Goal: Check status: Check status

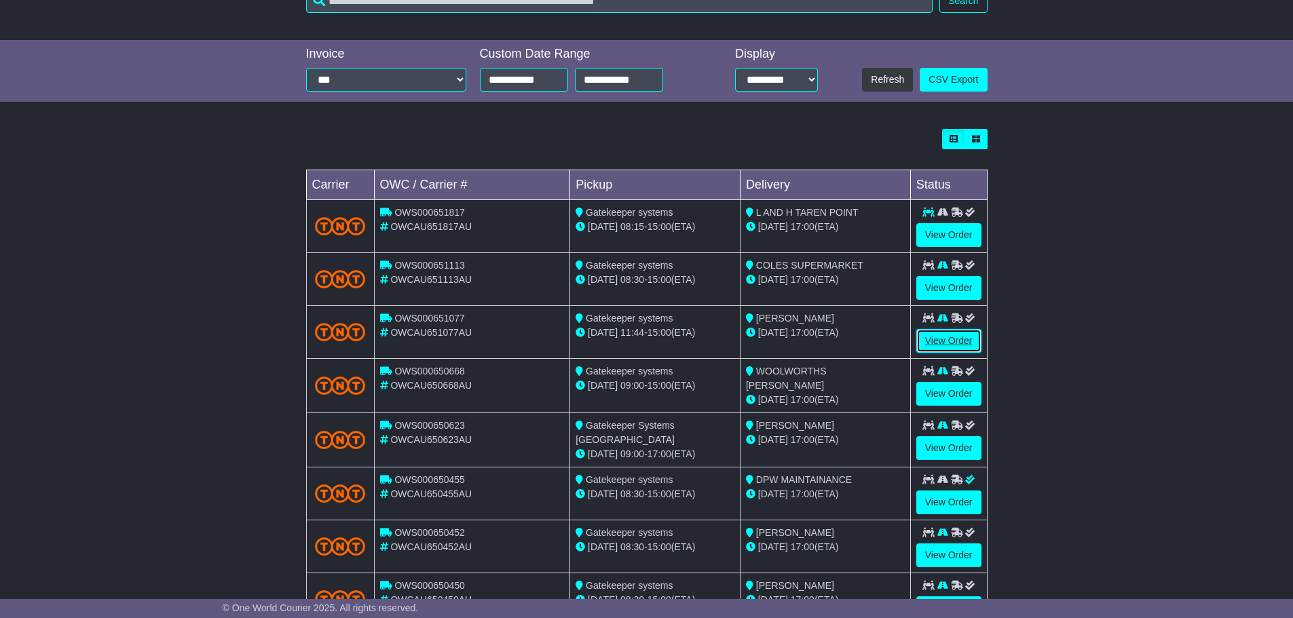
click at [938, 339] on link "View Order" at bounding box center [948, 341] width 65 height 24
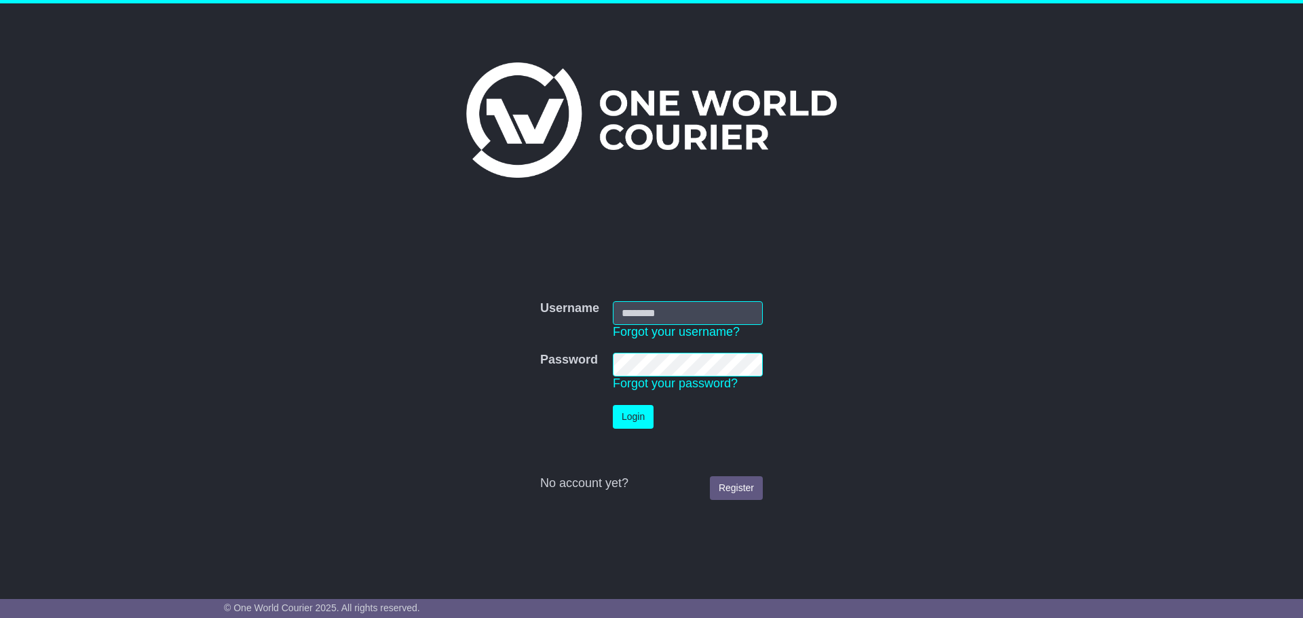
type input "**********"
click at [636, 414] on button "Login" at bounding box center [633, 417] width 41 height 24
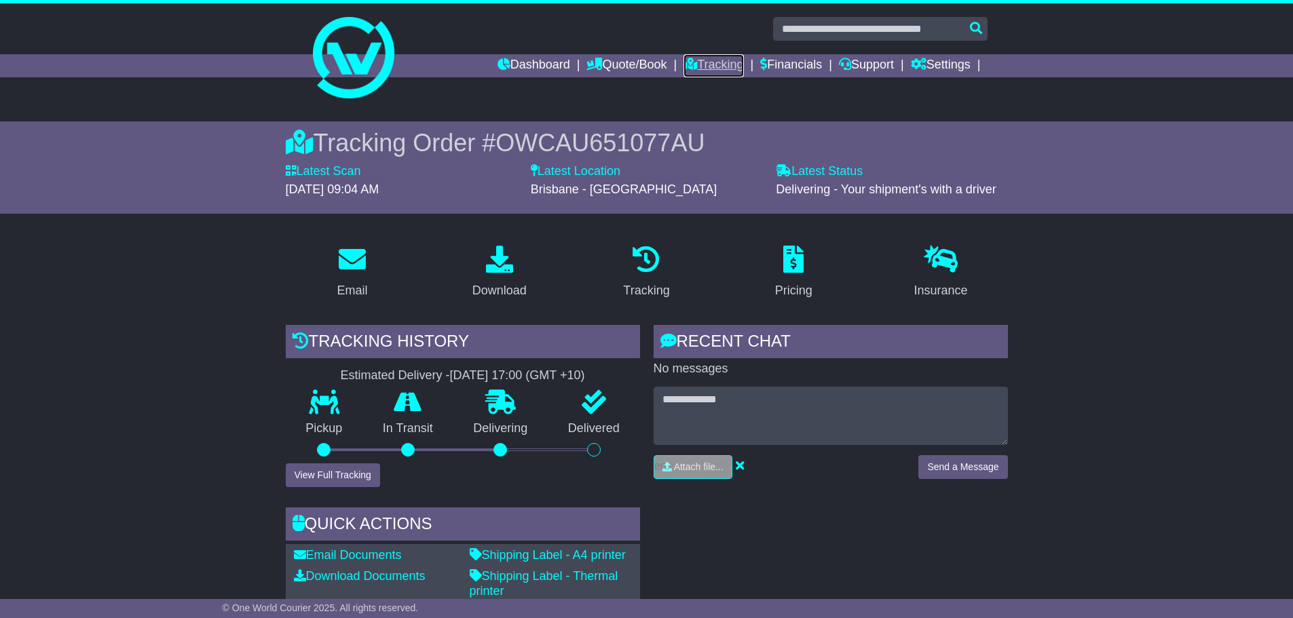
click at [699, 63] on link "Tracking" at bounding box center [713, 65] width 60 height 23
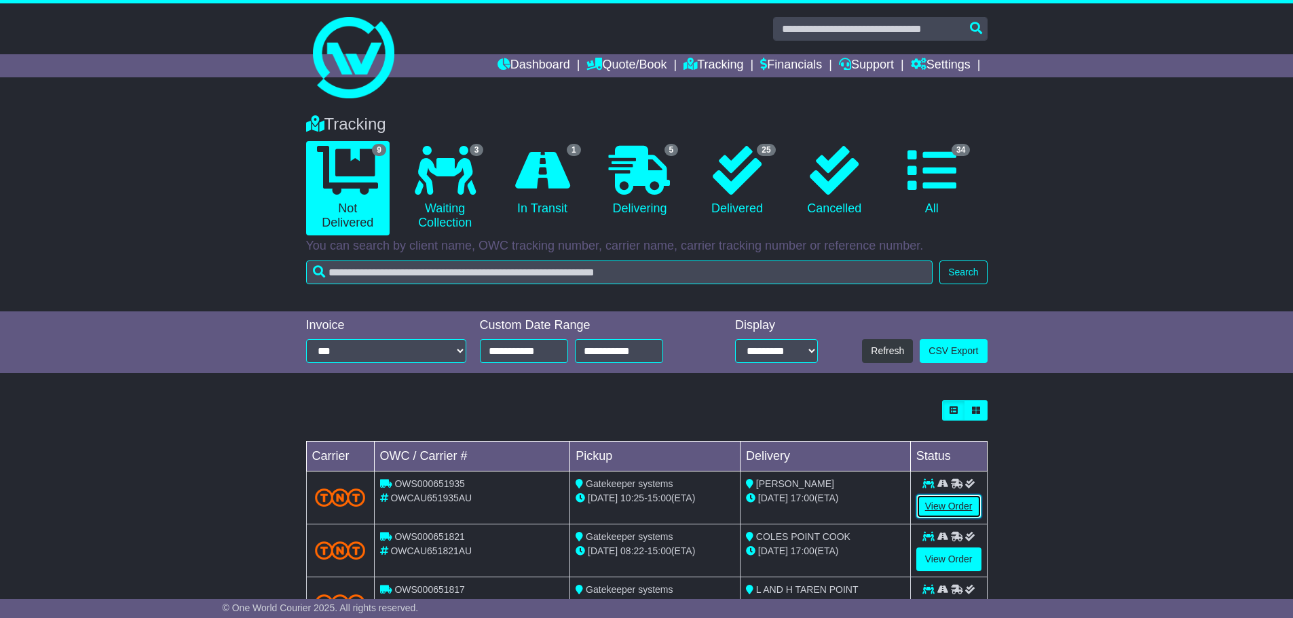
click at [943, 508] on link "View Order" at bounding box center [948, 507] width 65 height 24
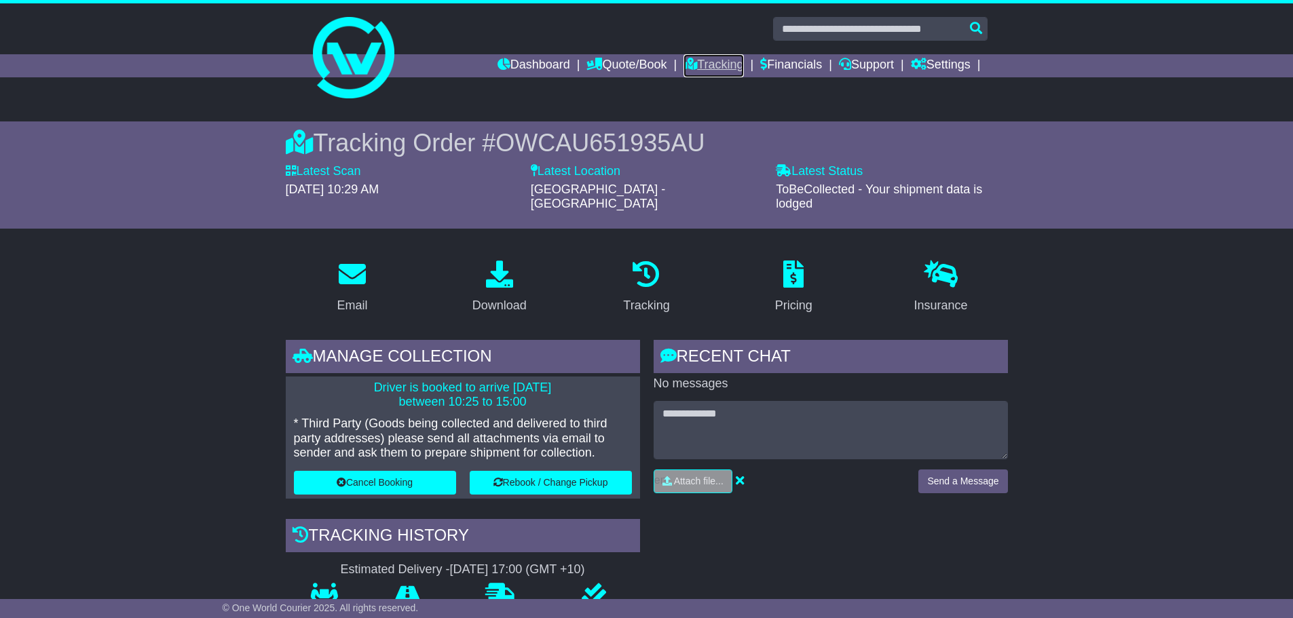
click at [721, 63] on link "Tracking" at bounding box center [713, 65] width 60 height 23
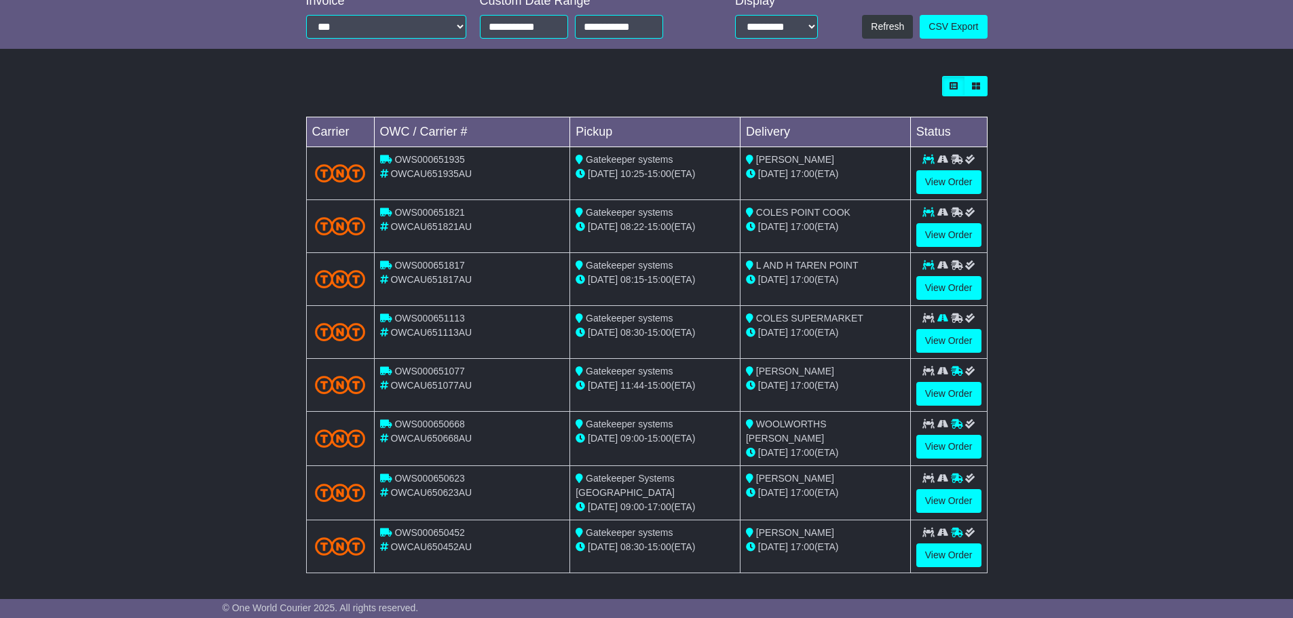
scroll to position [339, 0]
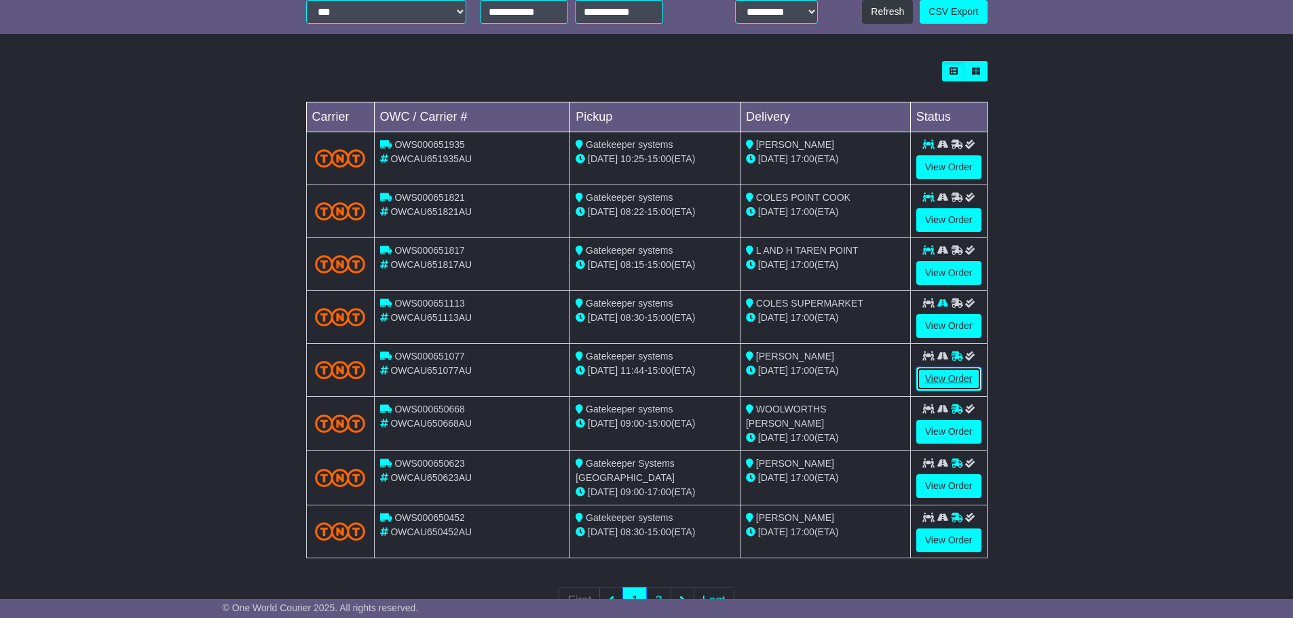
click at [948, 384] on link "View Order" at bounding box center [948, 379] width 65 height 24
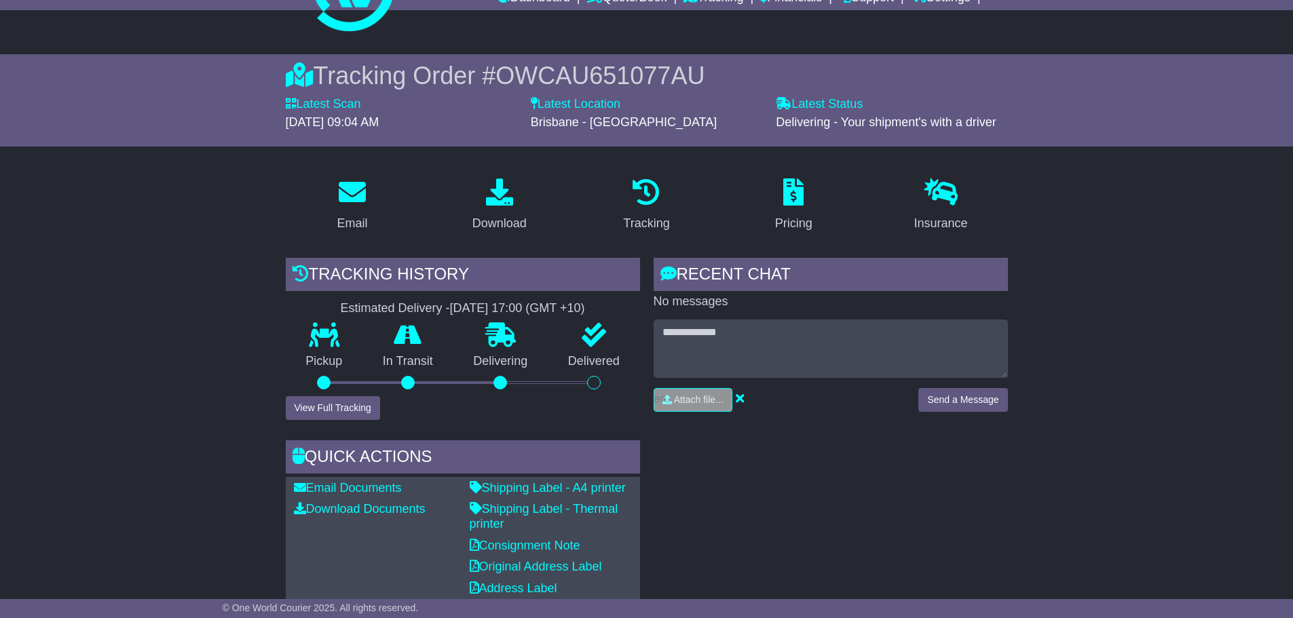
scroll to position [66, 0]
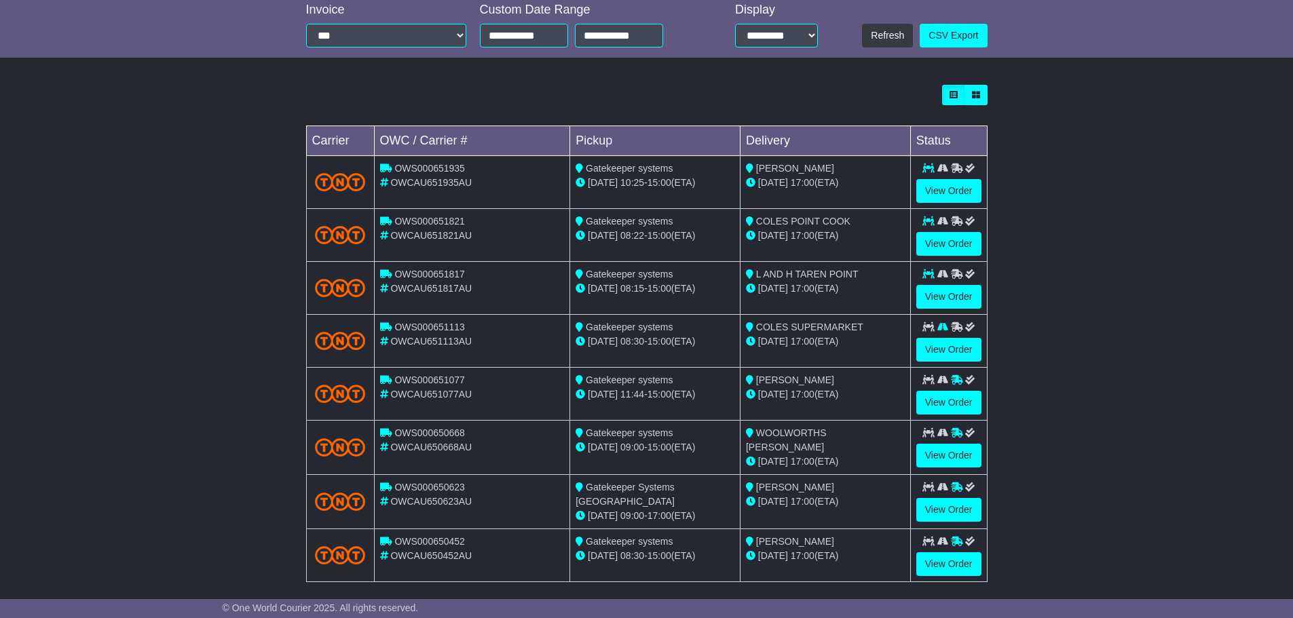
scroll to position [339, 0]
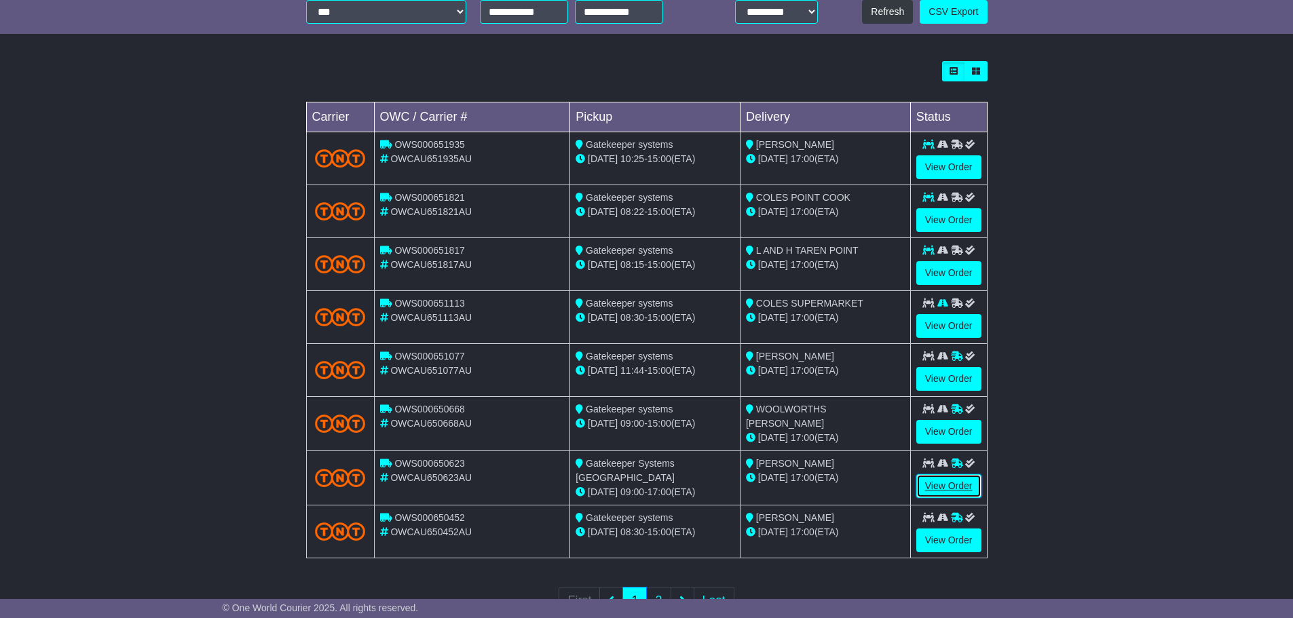
click at [951, 481] on link "View Order" at bounding box center [948, 486] width 65 height 24
